Goal: Task Accomplishment & Management: Manage account settings

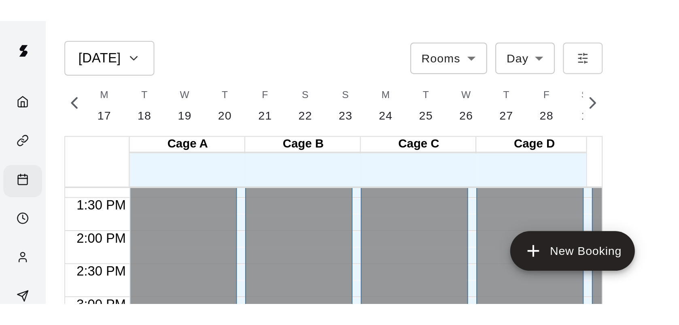
scroll to position [0, 3388]
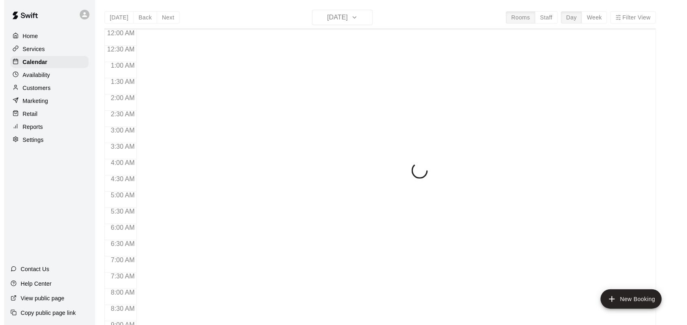
scroll to position [472, 0]
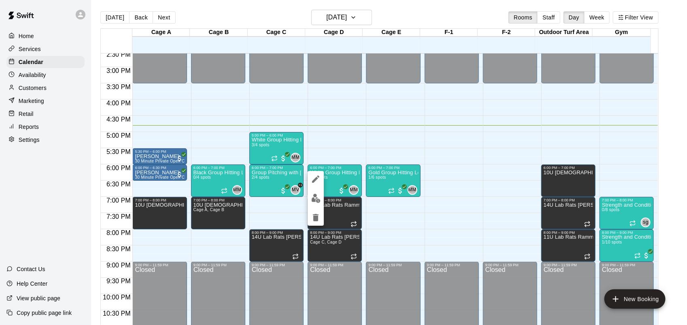
click at [316, 203] on button "edit" at bounding box center [316, 198] width 16 height 16
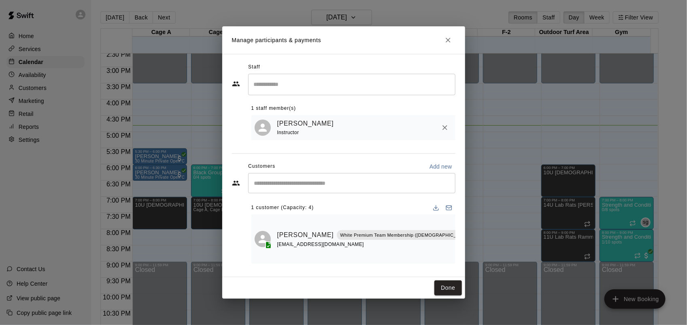
click at [445, 47] on button "Close" at bounding box center [448, 40] width 15 height 15
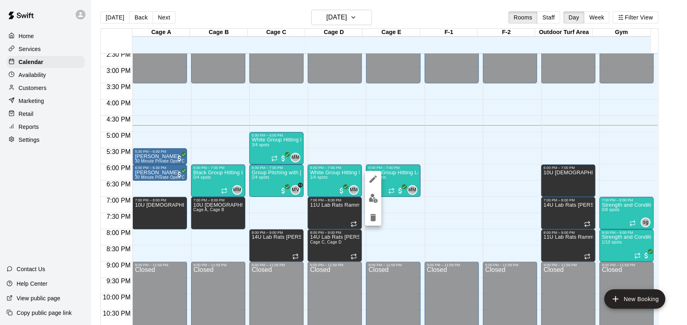
click at [367, 201] on button "edit" at bounding box center [373, 198] width 16 height 16
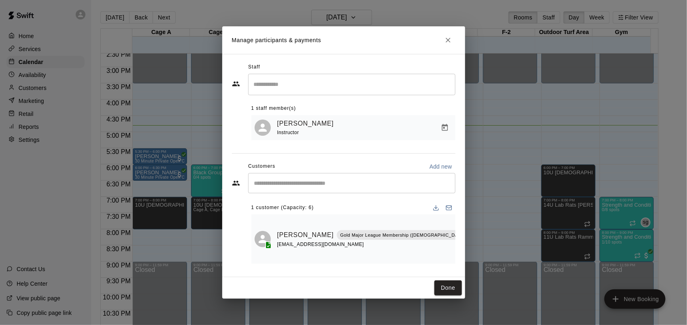
click at [445, 47] on button "Close" at bounding box center [448, 40] width 15 height 15
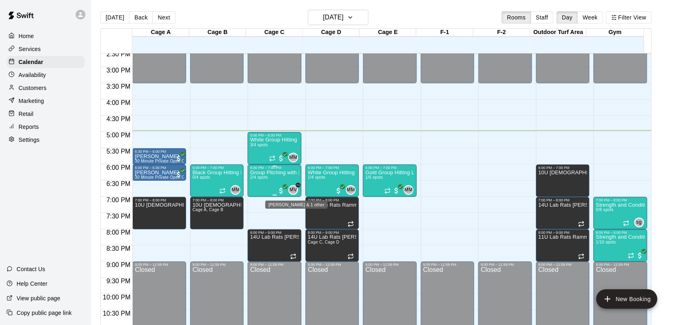
click at [297, 191] on div "MV" at bounding box center [294, 190] width 10 height 10
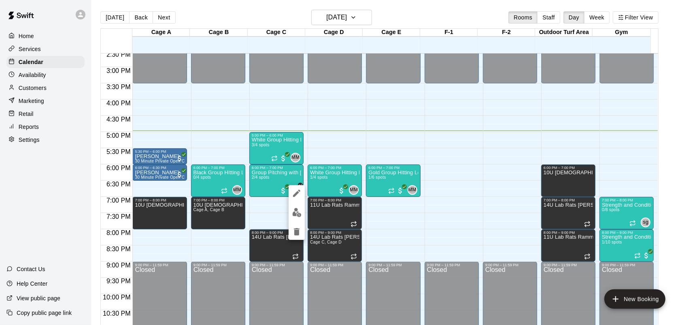
click at [351, 191] on div at bounding box center [343, 162] width 687 height 325
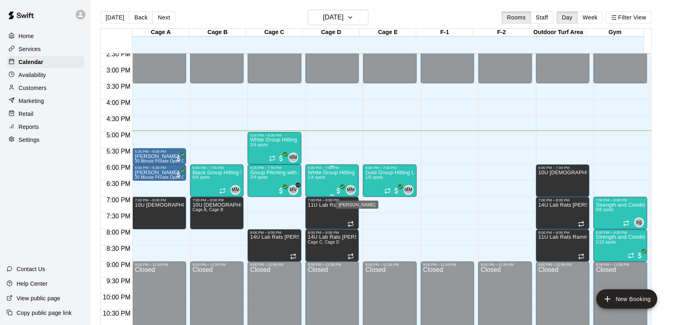
click at [350, 189] on span "MM" at bounding box center [351, 190] width 8 height 8
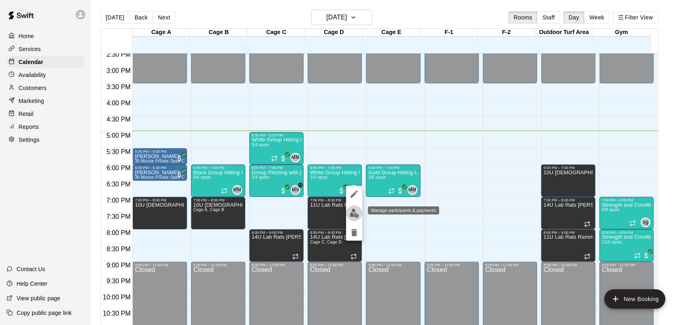
click at [355, 208] on img "edit" at bounding box center [354, 212] width 9 height 9
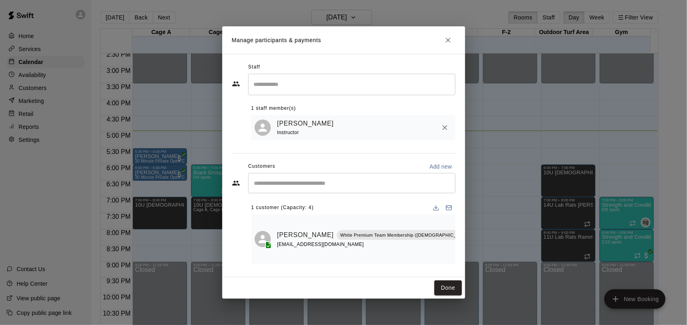
click at [325, 187] on input "Start typing to search customers..." at bounding box center [352, 183] width 200 height 8
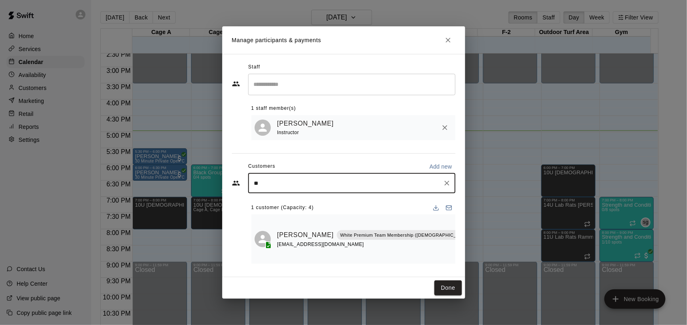
type input "***"
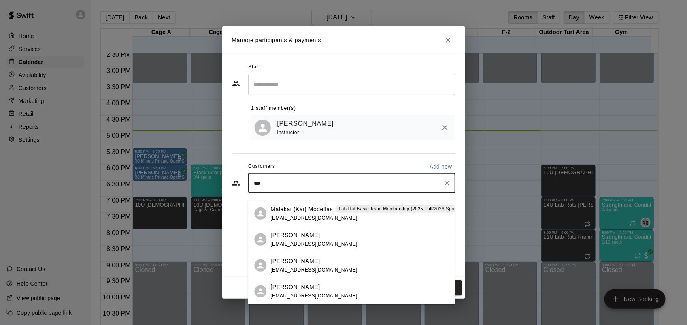
click at [359, 209] on p "Lab Rat Basic Team Membership (2025 Fall/2026 Spring)" at bounding box center [400, 208] width 123 height 7
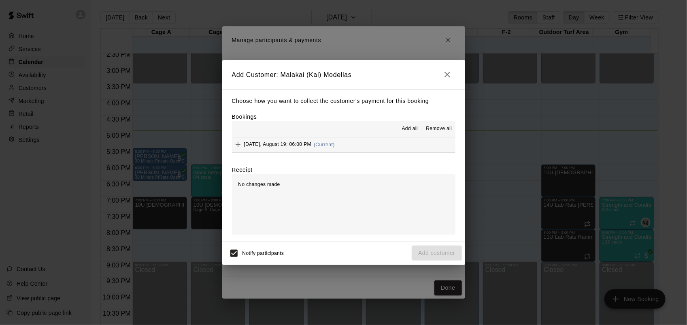
click at [405, 145] on button "[DATE], August 19: 06:00 PM (Current)" at bounding box center [343, 144] width 223 height 15
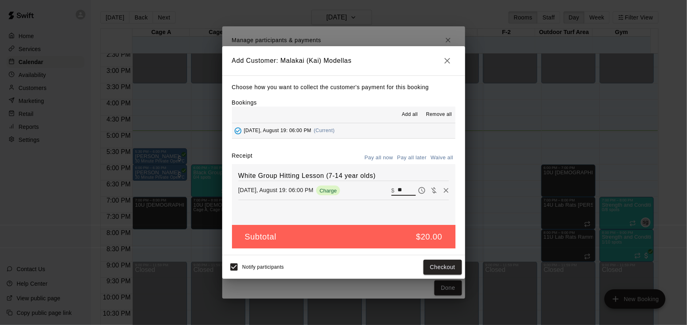
click at [402, 189] on input "**" at bounding box center [406, 190] width 18 height 11
type input "*"
click at [437, 262] on button "Add customer" at bounding box center [437, 266] width 50 height 15
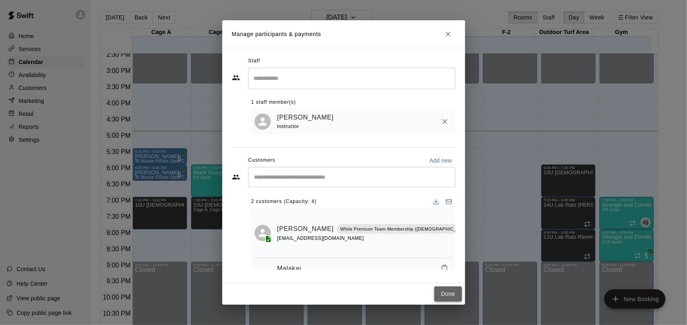
click at [454, 291] on button "Done" at bounding box center [447, 293] width 27 height 15
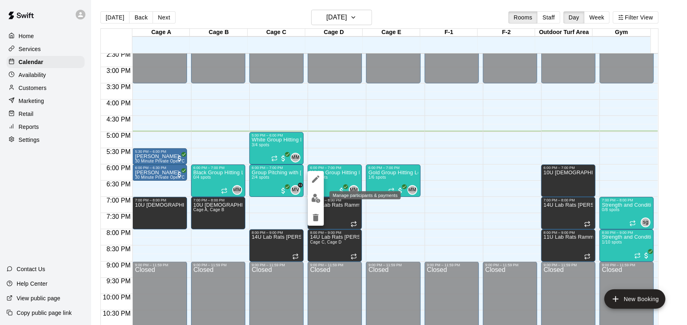
click at [312, 195] on img "edit" at bounding box center [315, 197] width 9 height 9
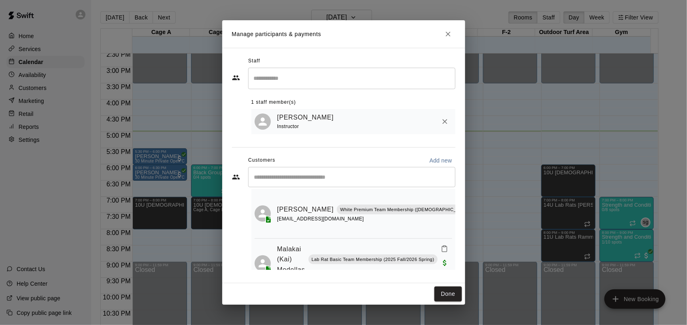
scroll to position [0, 0]
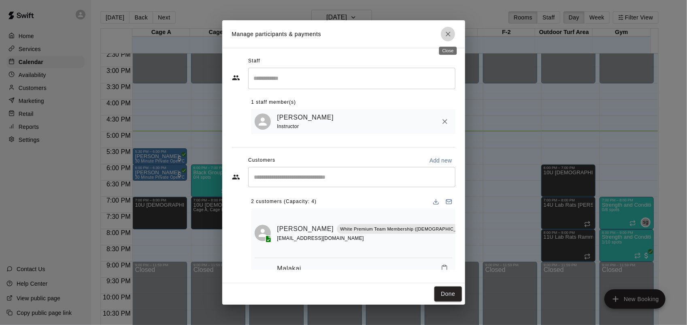
click at [447, 36] on icon "Close" at bounding box center [448, 34] width 8 height 8
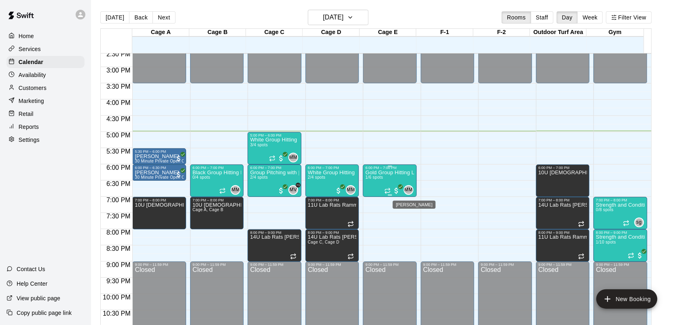
click at [410, 187] on span "MM" at bounding box center [408, 190] width 8 height 8
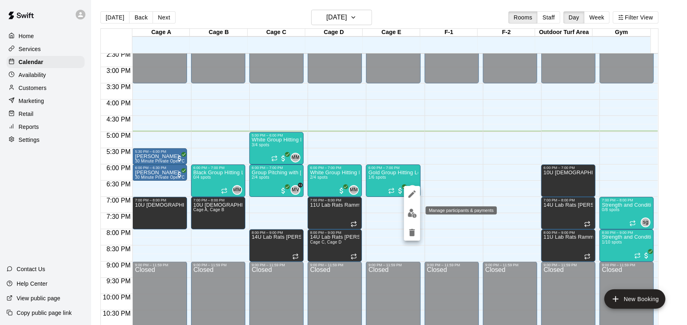
click at [410, 208] on img "edit" at bounding box center [411, 212] width 9 height 9
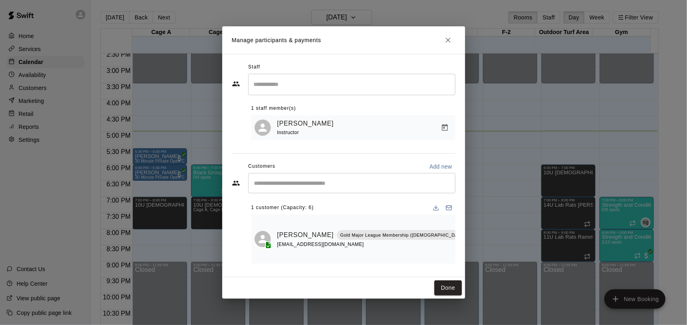
click at [458, 205] on div "Staff ​ 1 staff member(s) [PERSON_NAME] Instructor Customers Add new ​ 1 custom…" at bounding box center [343, 165] width 243 height 223
click at [451, 40] on button "Close" at bounding box center [448, 40] width 15 height 15
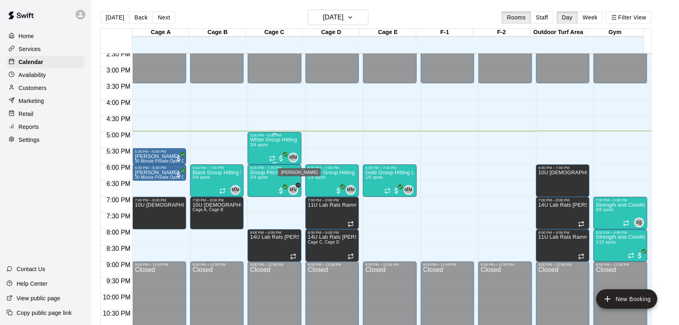
click at [295, 156] on span "MM" at bounding box center [293, 157] width 8 height 8
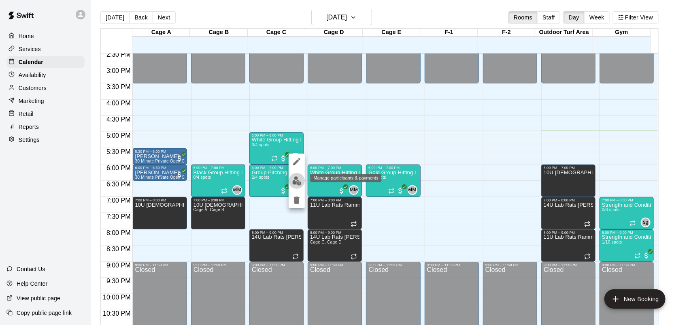
click at [295, 180] on img "edit" at bounding box center [296, 180] width 9 height 9
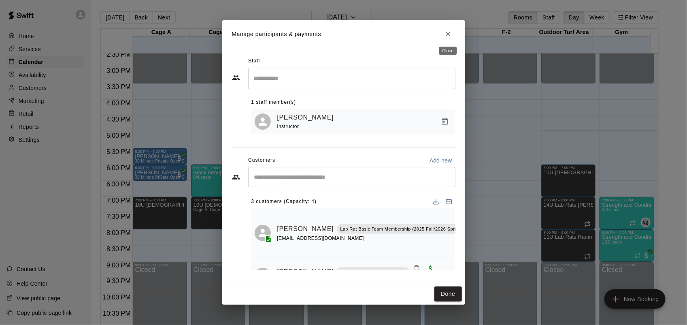
click at [450, 34] on icon "Close" at bounding box center [448, 34] width 8 height 8
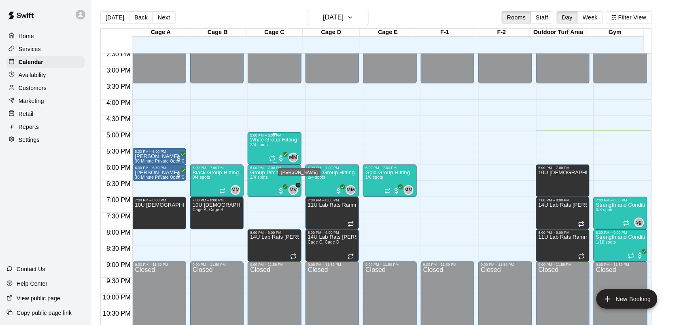
click at [293, 153] on div "MM" at bounding box center [294, 158] width 10 height 10
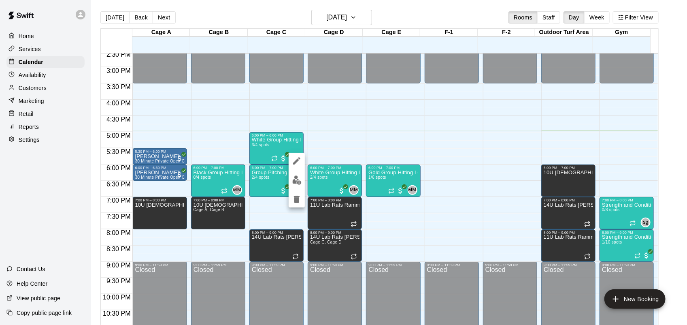
click at [271, 212] on div at bounding box center [343, 162] width 687 height 325
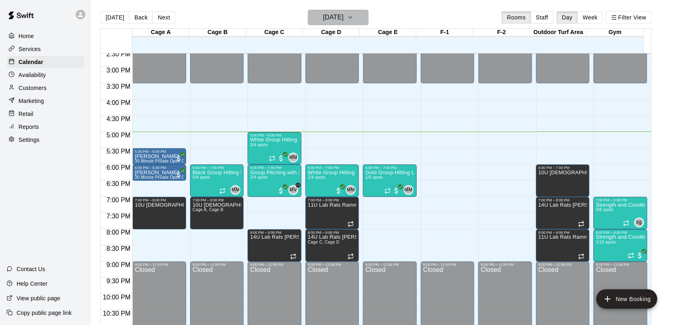
click at [354, 15] on icon "button" at bounding box center [350, 18] width 6 height 10
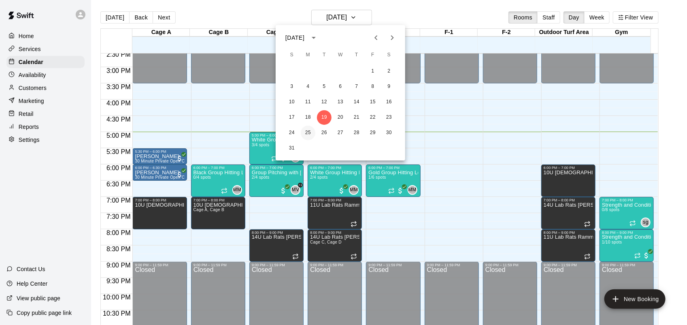
click at [310, 134] on button "25" at bounding box center [308, 132] width 15 height 15
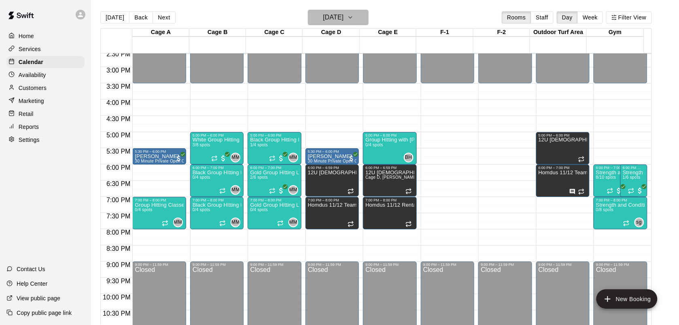
click at [352, 17] on icon "button" at bounding box center [350, 18] width 3 height 2
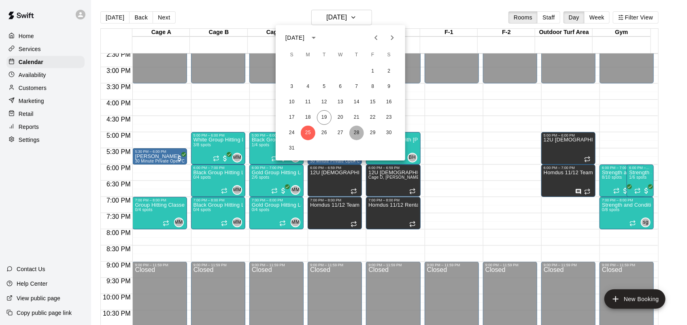
click at [355, 131] on button "28" at bounding box center [356, 132] width 15 height 15
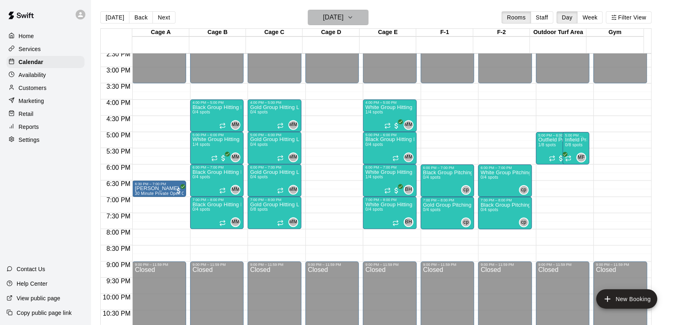
click at [354, 17] on icon "button" at bounding box center [350, 18] width 6 height 10
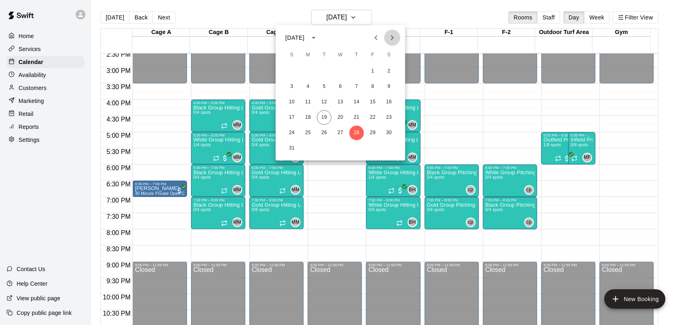
click at [391, 36] on icon "Next month" at bounding box center [392, 37] width 3 height 5
click at [359, 71] on button "4" at bounding box center [356, 71] width 15 height 15
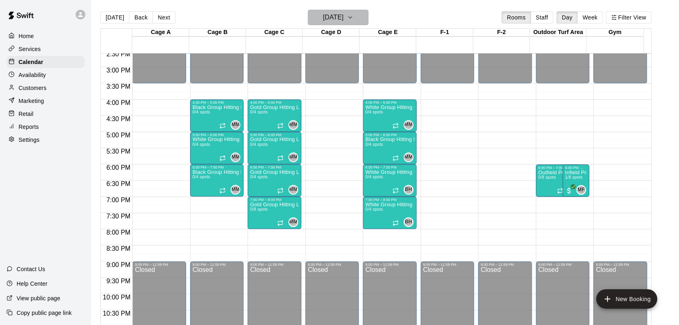
click at [354, 19] on icon "button" at bounding box center [350, 18] width 6 height 10
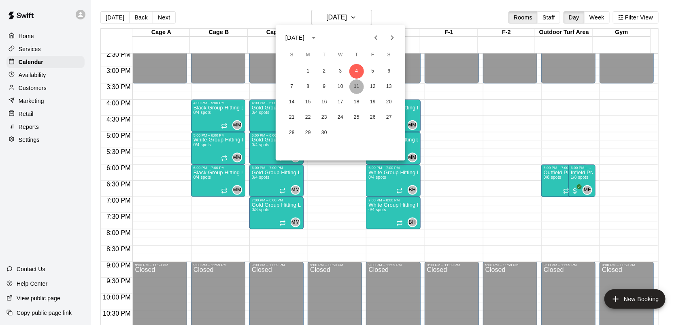
click at [357, 93] on button "11" at bounding box center [356, 86] width 15 height 15
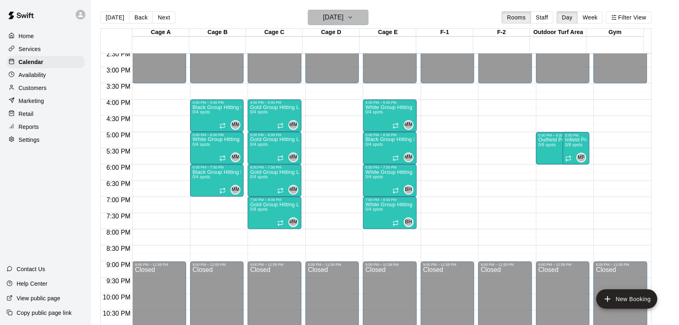
click at [369, 19] on button "[DATE]" at bounding box center [338, 17] width 61 height 15
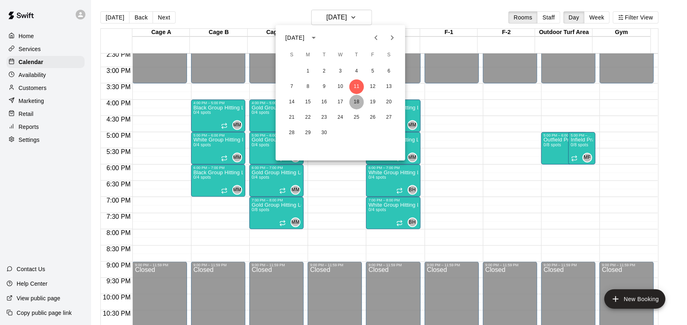
click at [359, 99] on button "18" at bounding box center [356, 102] width 15 height 15
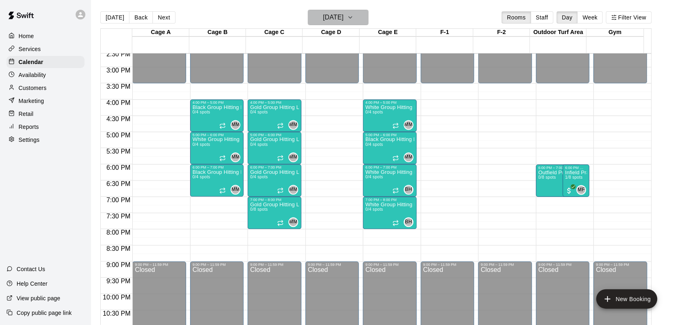
click at [354, 19] on icon "button" at bounding box center [350, 18] width 6 height 10
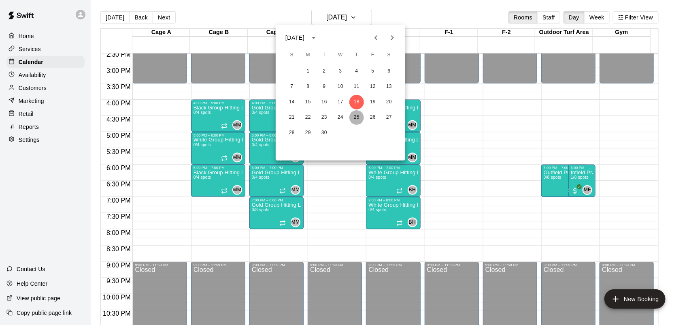
click at [357, 116] on button "25" at bounding box center [356, 117] width 15 height 15
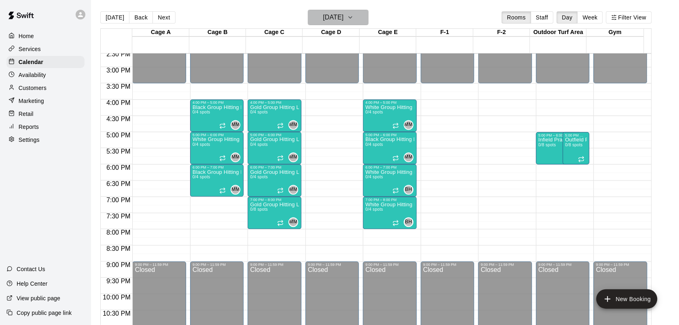
click at [354, 15] on icon "button" at bounding box center [350, 18] width 6 height 10
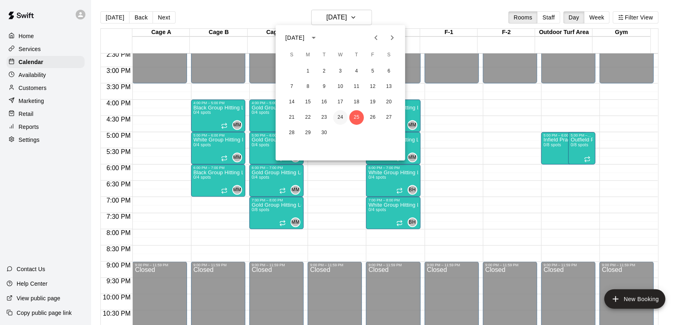
click at [341, 117] on button "24" at bounding box center [340, 117] width 15 height 15
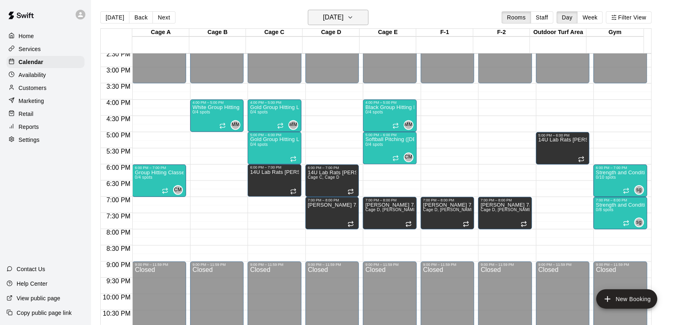
drag, startPoint x: 367, startPoint y: 37, endPoint x: 369, endPoint y: 21, distance: 16.8
click at [369, 21] on div "[DATE] Back [DATE][DATE] Rooms Staff Day Week Filter View Cage A 24 Wed Cage B …" at bounding box center [376, 172] width 552 height 325
click at [354, 15] on icon "button" at bounding box center [350, 18] width 6 height 10
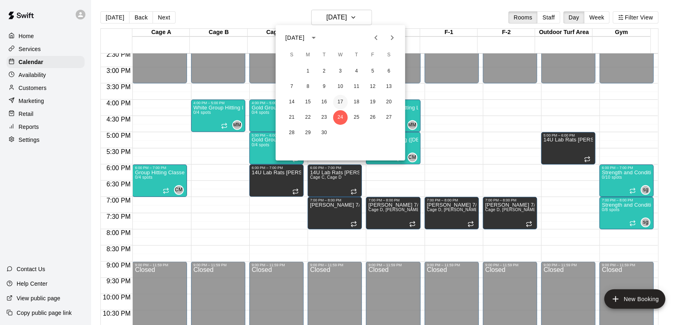
click at [340, 102] on button "17" at bounding box center [340, 102] width 15 height 15
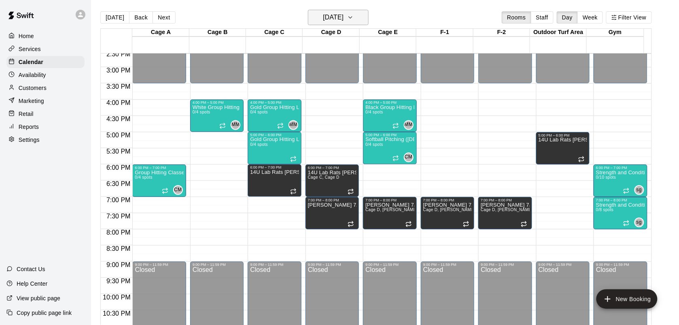
click at [354, 13] on icon "button" at bounding box center [350, 18] width 6 height 10
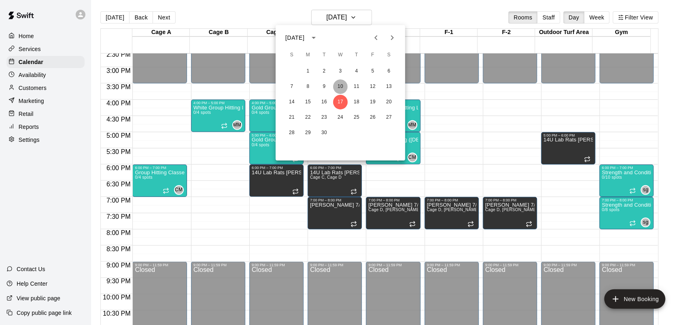
click at [342, 85] on button "10" at bounding box center [340, 86] width 15 height 15
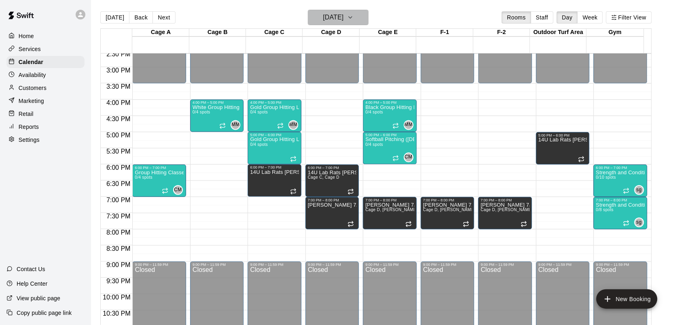
click at [354, 17] on icon "button" at bounding box center [350, 18] width 6 height 10
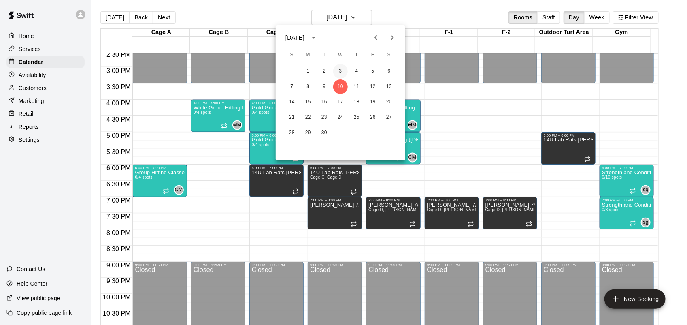
click at [339, 71] on button "3" at bounding box center [340, 71] width 15 height 15
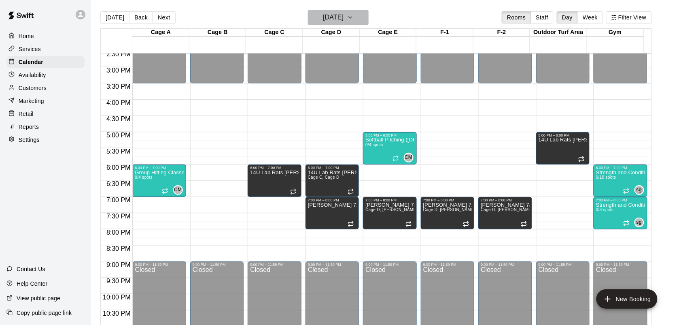
click at [354, 17] on icon "button" at bounding box center [350, 18] width 6 height 10
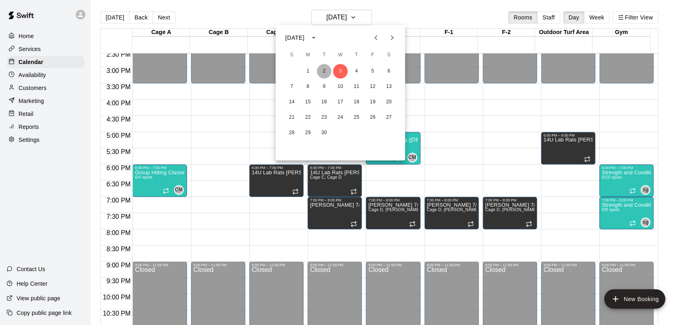
click at [324, 71] on button "2" at bounding box center [324, 71] width 15 height 15
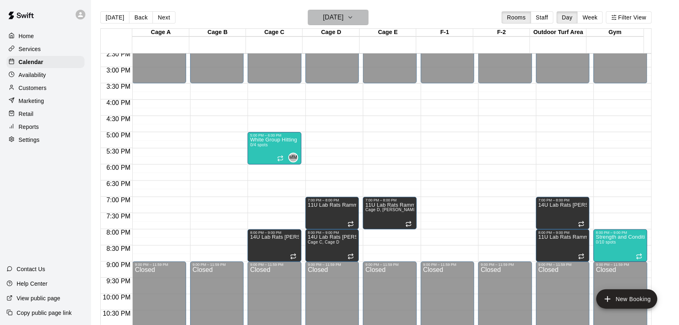
click at [344, 17] on h6 "[DATE]" at bounding box center [333, 17] width 21 height 11
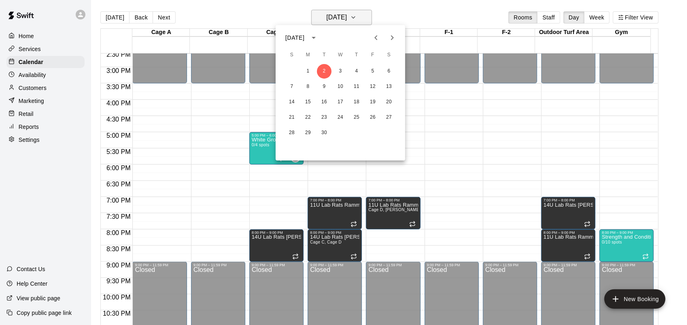
click at [353, 17] on div at bounding box center [343, 162] width 687 height 325
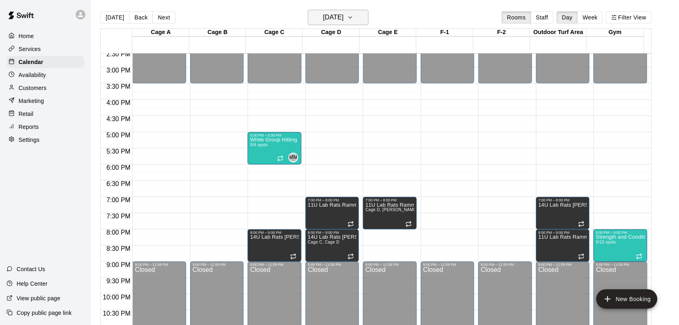
click at [337, 24] on button "[DATE]" at bounding box center [338, 17] width 61 height 15
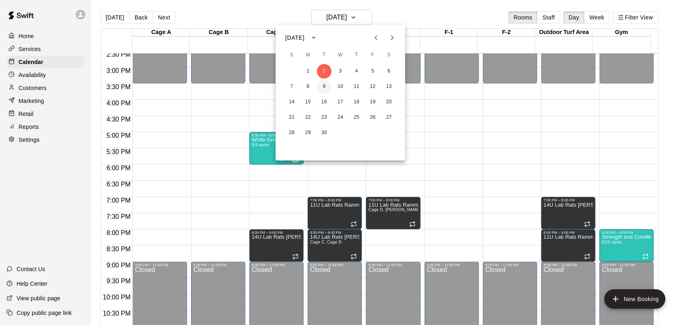
click at [320, 86] on button "9" at bounding box center [324, 86] width 15 height 15
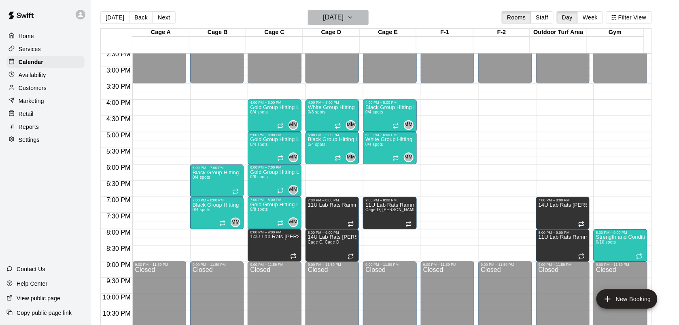
click at [360, 15] on button "[DATE]" at bounding box center [338, 17] width 61 height 15
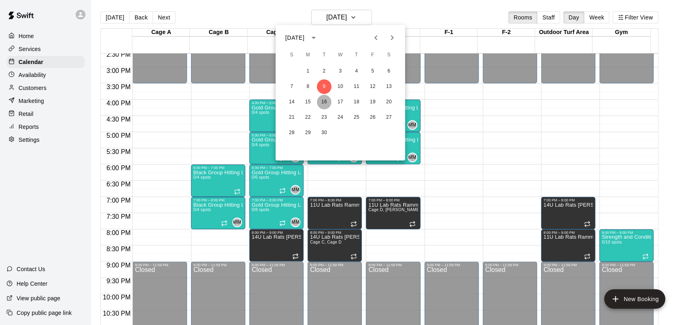
click at [324, 104] on button "16" at bounding box center [324, 102] width 15 height 15
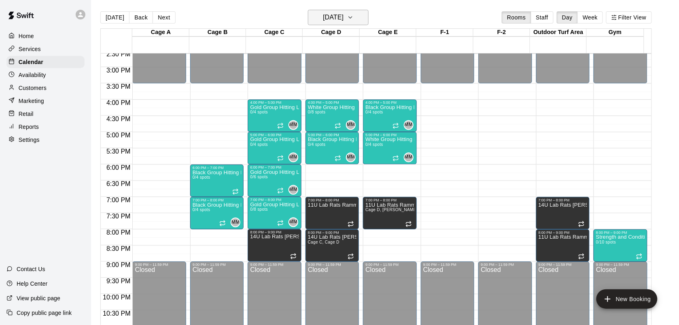
click at [352, 18] on icon "button" at bounding box center [350, 18] width 3 height 2
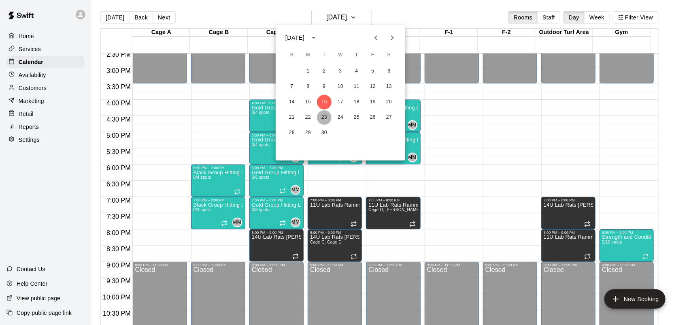
click at [326, 114] on button "23" at bounding box center [324, 117] width 15 height 15
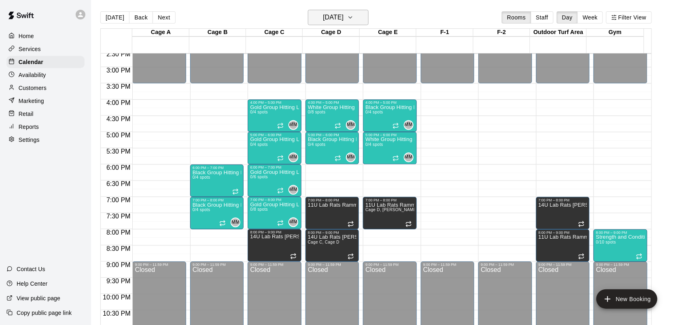
click at [354, 13] on icon "button" at bounding box center [350, 18] width 6 height 10
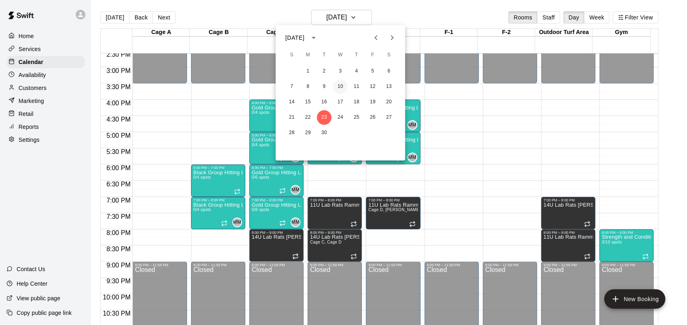
click at [341, 82] on button "10" at bounding box center [340, 86] width 15 height 15
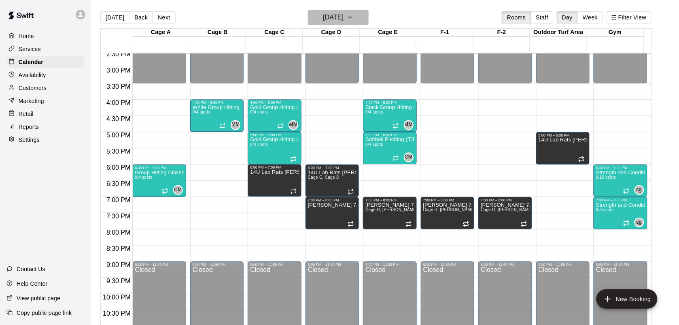
click at [354, 14] on icon "button" at bounding box center [350, 18] width 6 height 10
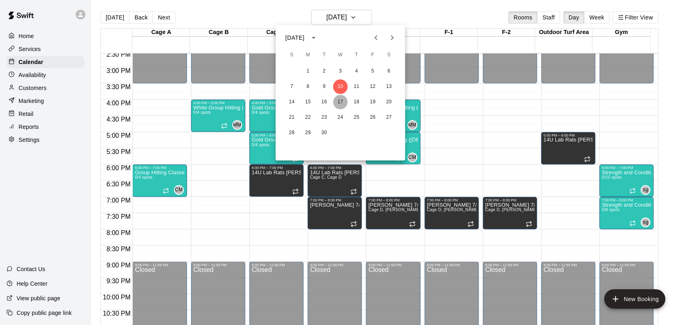
click at [341, 100] on button "17" at bounding box center [340, 102] width 15 height 15
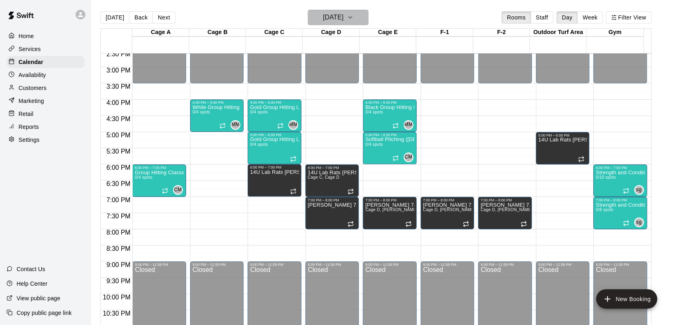
click at [354, 15] on icon "button" at bounding box center [350, 18] width 6 height 10
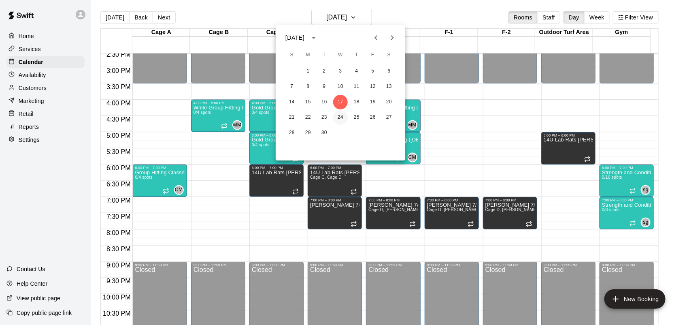
click at [341, 117] on button "24" at bounding box center [340, 117] width 15 height 15
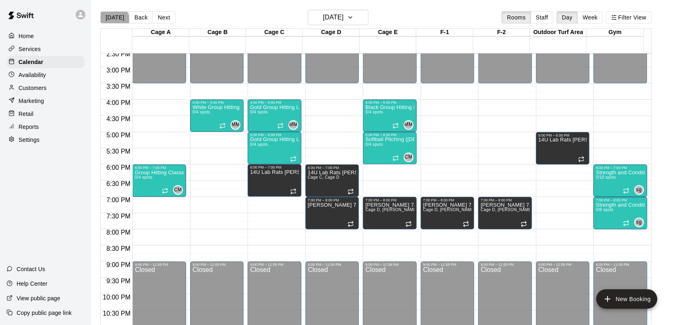
click at [114, 19] on button "[DATE]" at bounding box center [114, 17] width 29 height 12
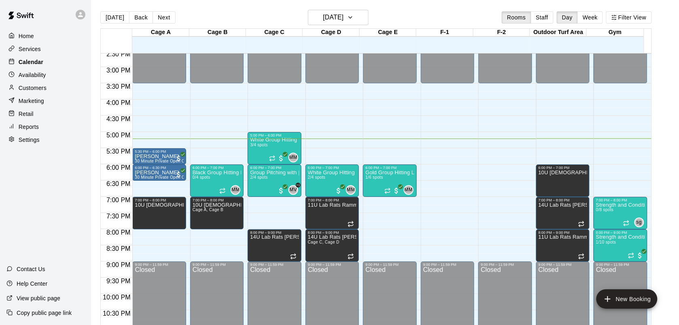
click at [33, 64] on p "Calendar" at bounding box center [31, 62] width 25 height 8
click at [40, 49] on p "Services" at bounding box center [30, 49] width 22 height 8
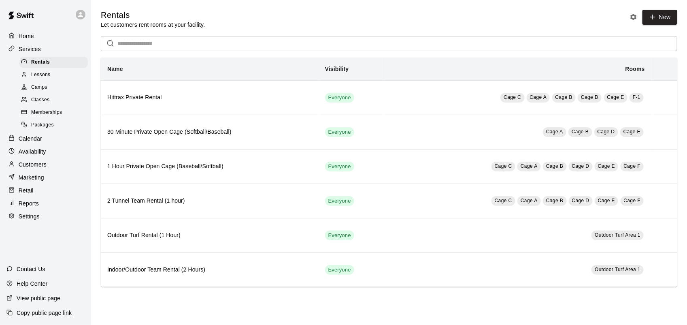
click at [45, 101] on span "Classes" at bounding box center [40, 100] width 18 height 8
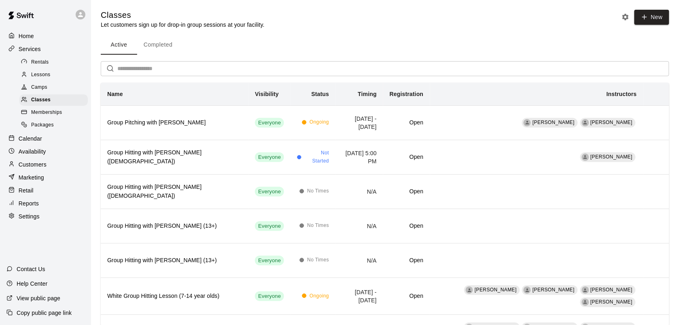
click at [38, 140] on p "Calendar" at bounding box center [30, 138] width 23 height 8
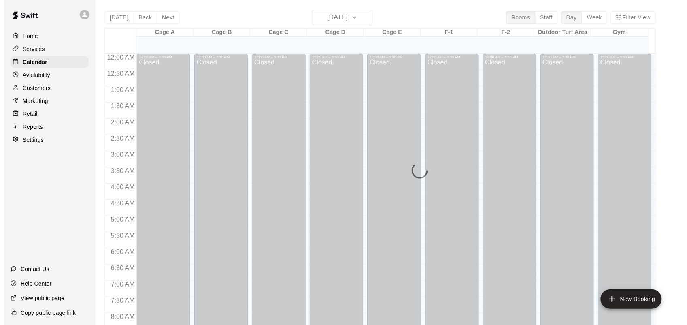
scroll to position [472, 0]
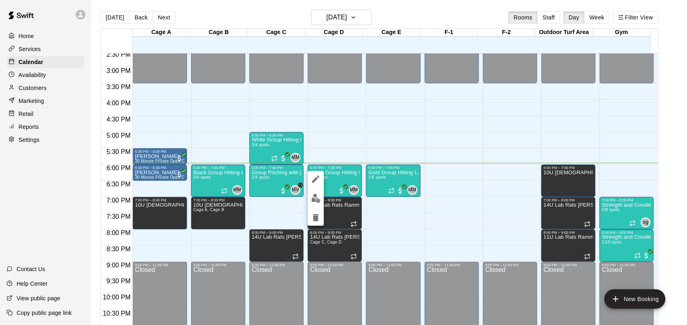
click at [310, 197] on button "edit" at bounding box center [316, 198] width 16 height 16
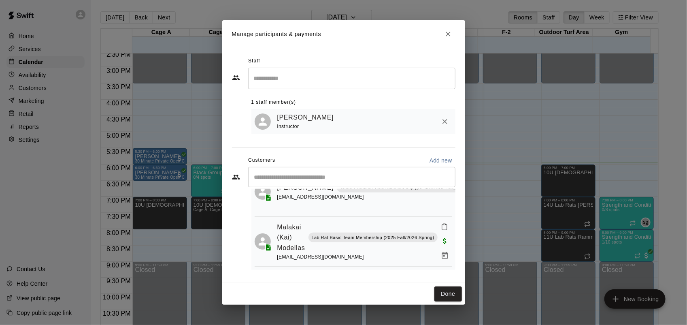
scroll to position [49, 0]
click at [450, 293] on button "Done" at bounding box center [447, 293] width 27 height 15
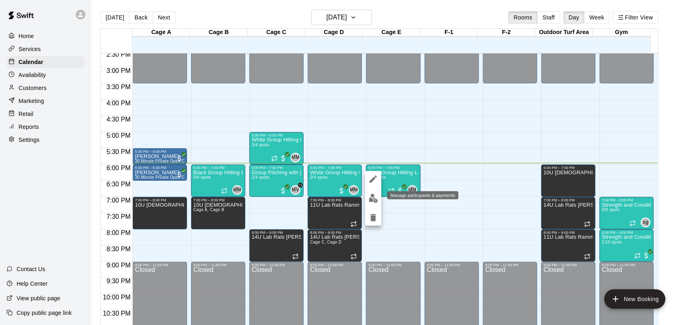
click at [367, 197] on button "edit" at bounding box center [373, 198] width 16 height 16
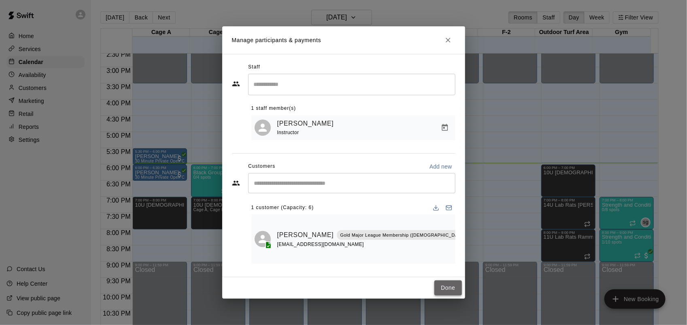
click at [441, 280] on button "Done" at bounding box center [447, 287] width 27 height 15
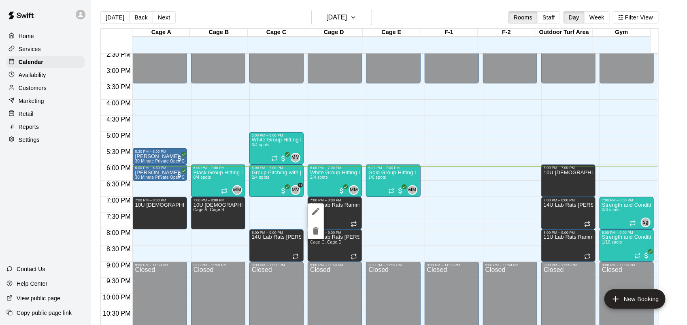
click at [319, 207] on icon "edit" at bounding box center [316, 211] width 10 height 10
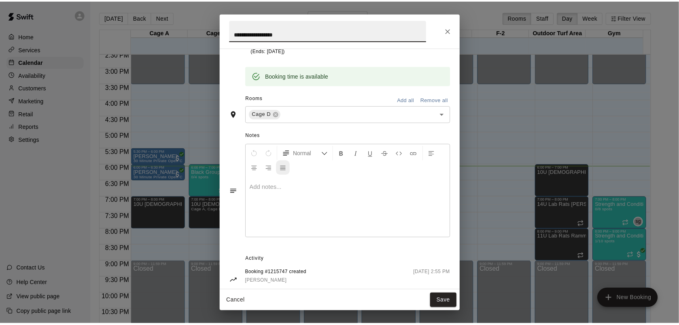
scroll to position [152, 0]
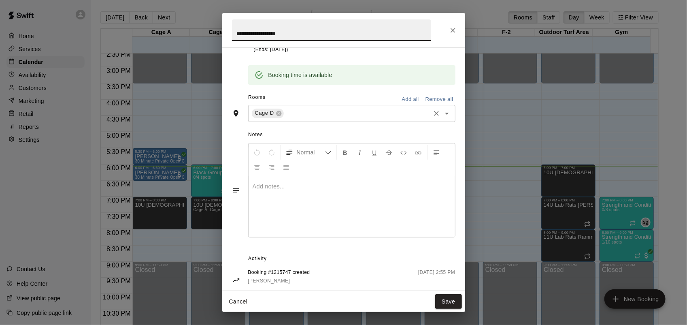
click at [308, 121] on div "Cage D ​" at bounding box center [351, 113] width 207 height 17
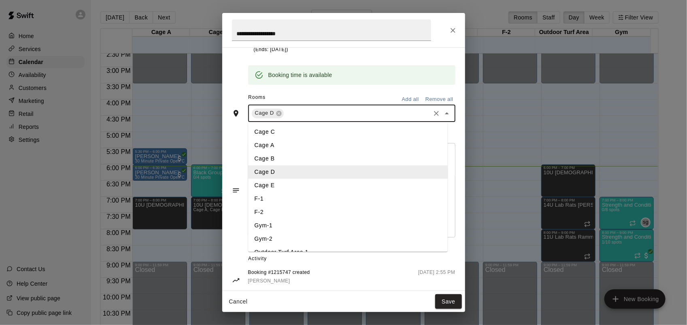
click at [269, 187] on li "Cage E" at bounding box center [347, 184] width 199 height 13
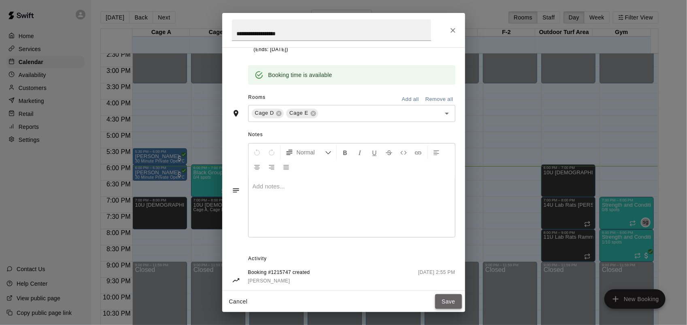
click at [452, 298] on button "Save" at bounding box center [448, 301] width 27 height 15
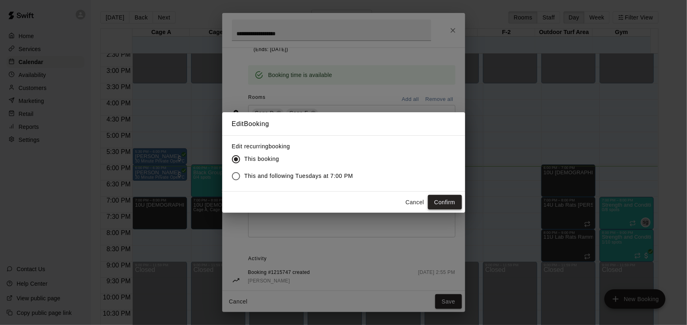
click at [440, 201] on button "Confirm" at bounding box center [445, 202] width 34 height 15
